Goal: Information Seeking & Learning: Learn about a topic

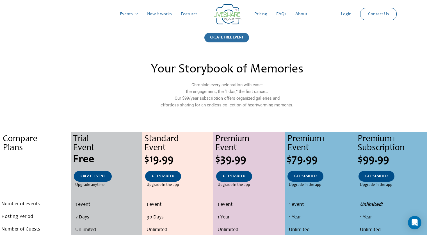
click at [239, 34] on div "CREATE FREE EVENT" at bounding box center [227, 38] width 45 height 10
click at [343, 15] on link "Login" at bounding box center [347, 14] width 20 height 18
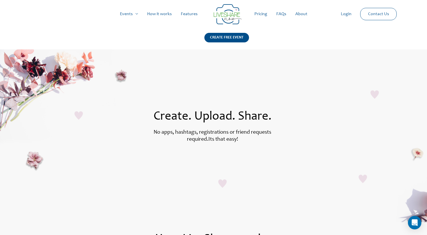
click at [156, 13] on link "How it works" at bounding box center [160, 14] width 34 height 18
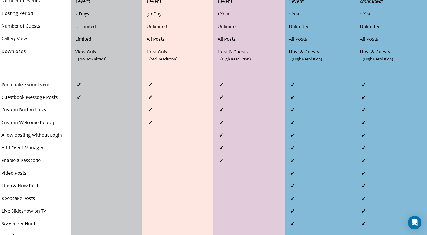
scroll to position [197, 0]
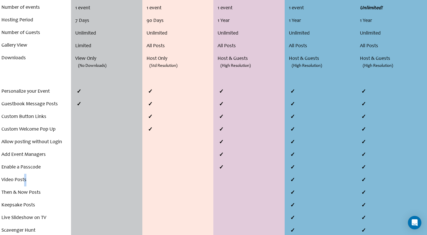
click at [24, 180] on li "Video Posts" at bounding box center [35, 180] width 68 height 13
drag, startPoint x: 294, startPoint y: 180, endPoint x: 287, endPoint y: 180, distance: 7.3
click at [287, 180] on div at bounding box center [320, 161] width 71 height 152
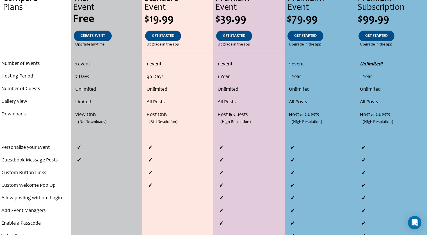
scroll to position [0, 0]
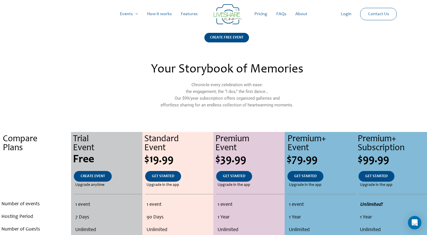
click at [161, 12] on link "How it works" at bounding box center [160, 14] width 34 height 18
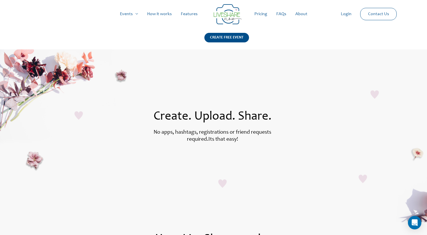
click at [188, 14] on link "Features" at bounding box center [189, 14] width 26 height 18
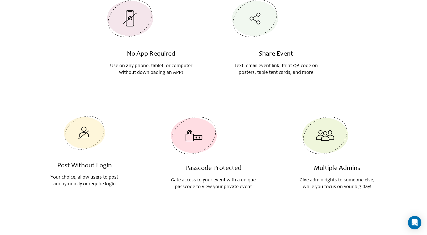
scroll to position [1152, 0]
